Goal: Task Accomplishment & Management: Use online tool/utility

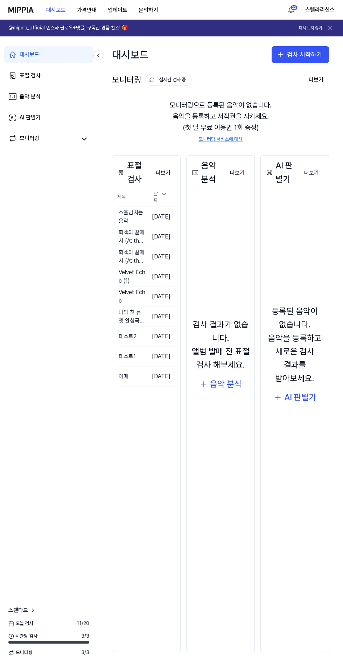
click at [25, 10] on img at bounding box center [20, 10] width 25 height 6
click at [17, 9] on img at bounding box center [20, 10] width 25 height 6
click at [125, 54] on div "대시보드" at bounding box center [130, 54] width 36 height 22
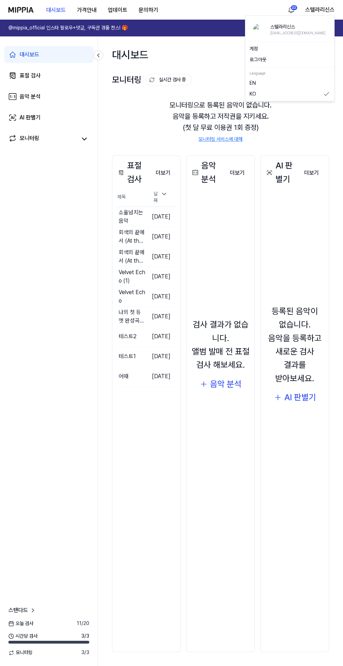
click at [309, 6] on button "스텔라리신스" at bounding box center [320, 10] width 29 height 8
click at [25, 78] on div "표절 검사" at bounding box center [30, 75] width 21 height 8
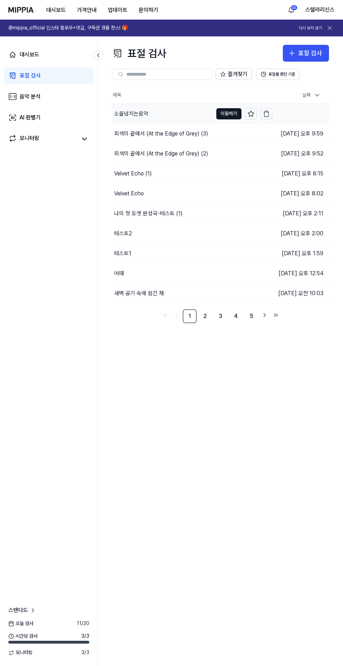
click at [136, 114] on div "소울넘치는음악" at bounding box center [131, 114] width 34 height 8
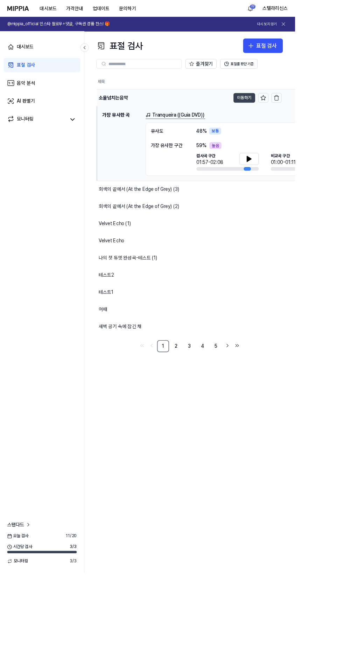
click at [284, 115] on button "이동하기" at bounding box center [284, 113] width 25 height 11
